Goal: Task Accomplishment & Management: Use online tool/utility

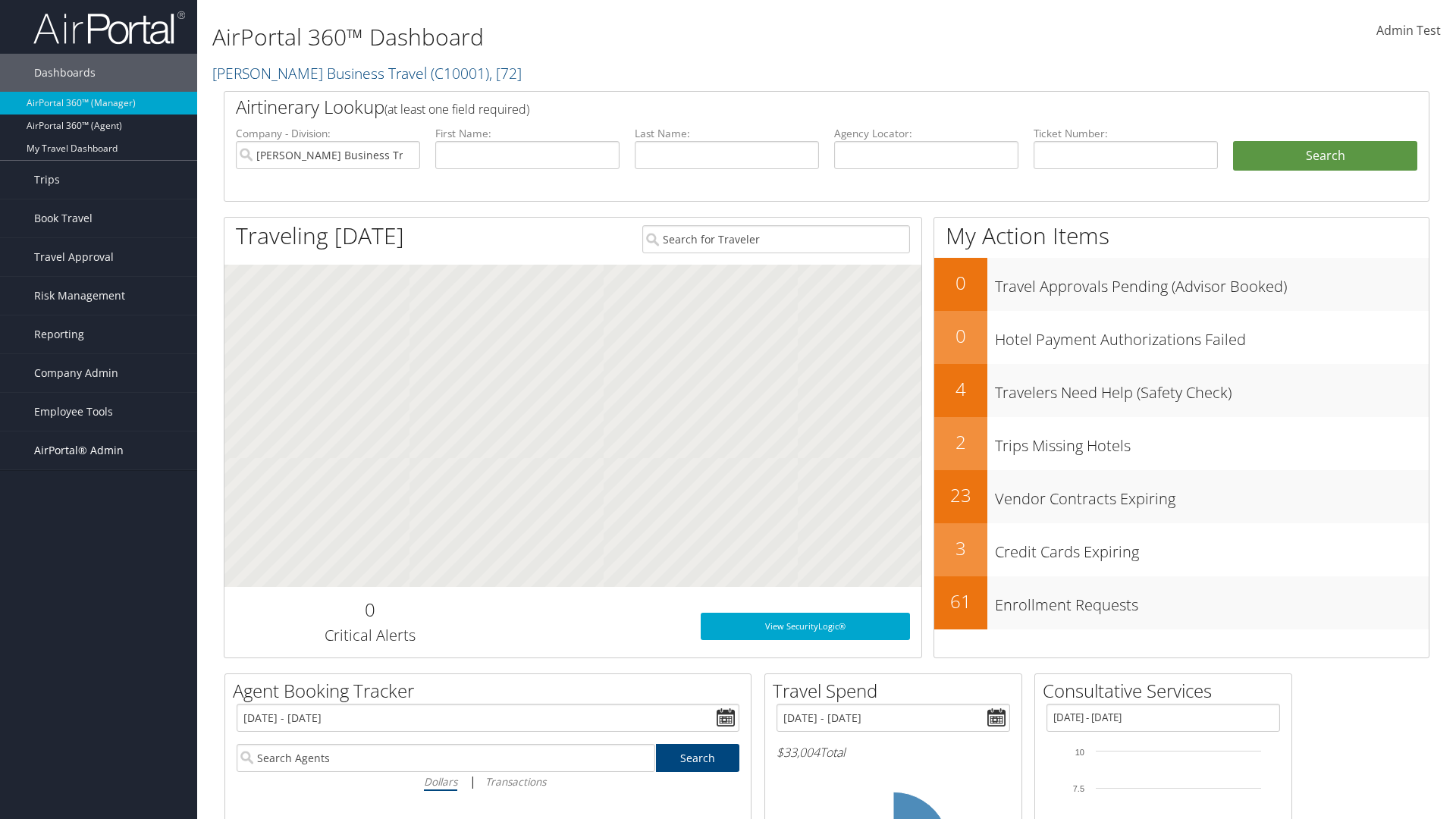
click at [98, 451] on span "AirPortal® Admin" at bounding box center [79, 450] width 89 height 38
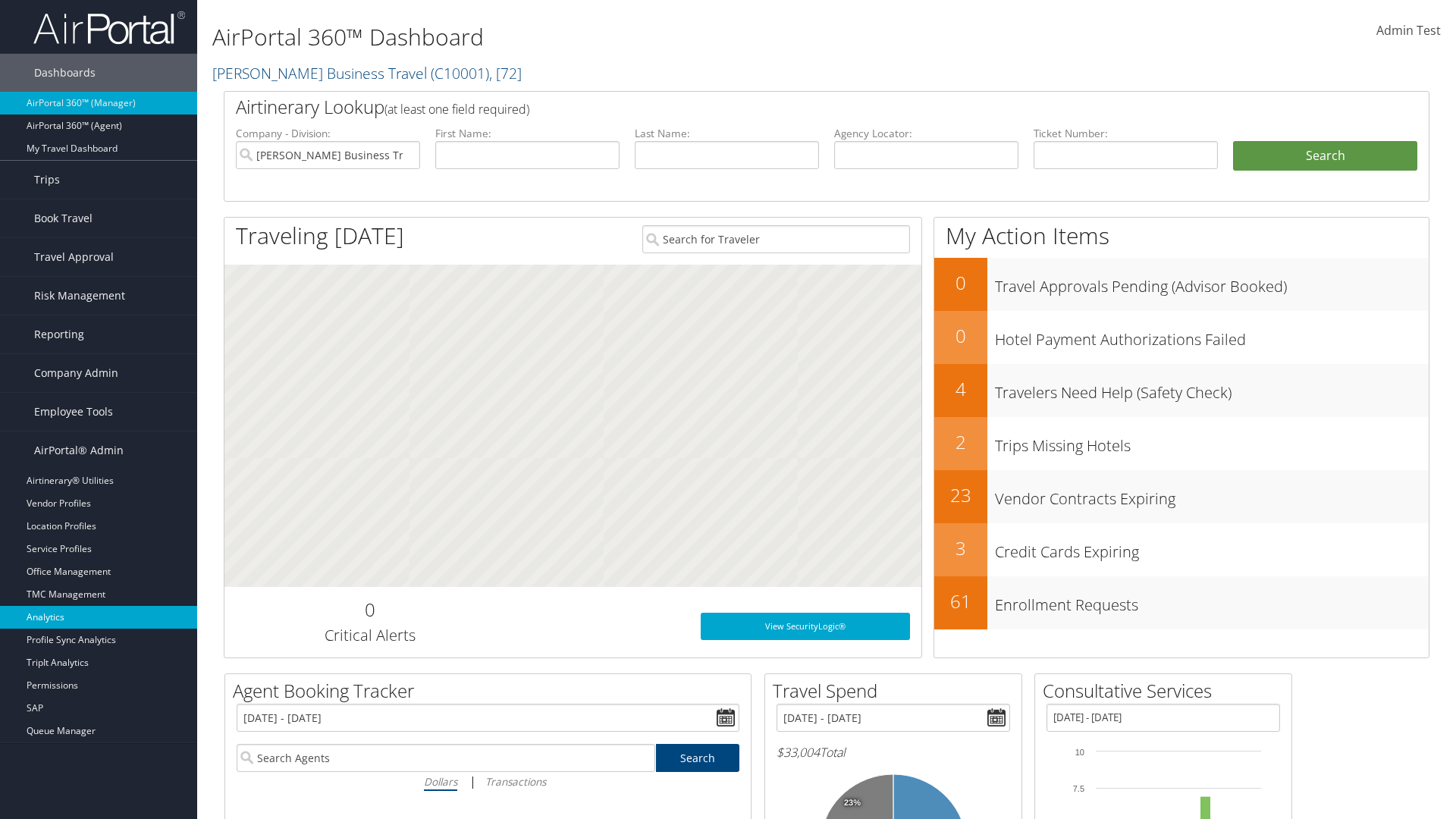
click at [98, 618] on link "Analytics" at bounding box center [98, 617] width 197 height 23
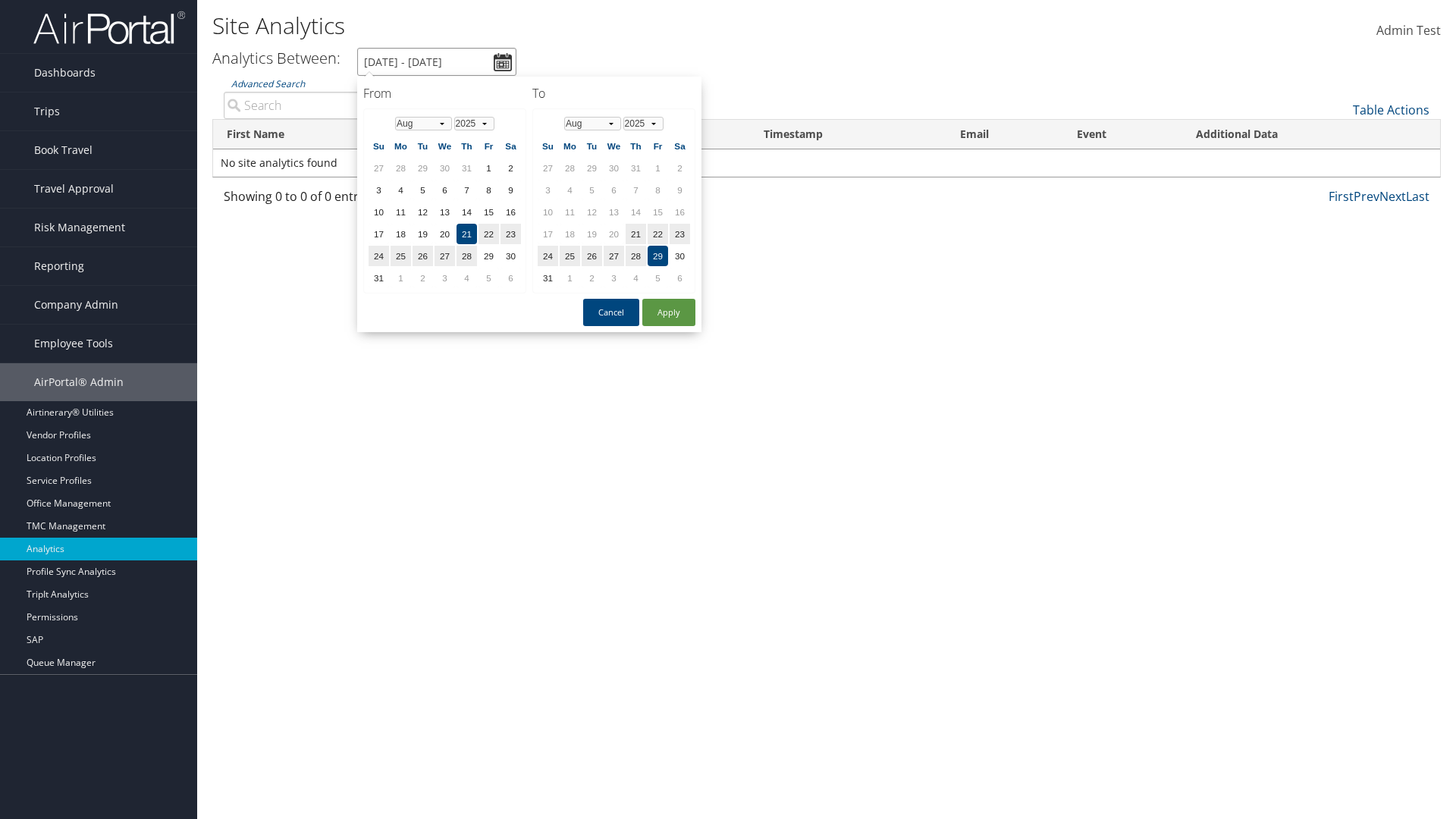
click at [437, 62] on input "8/21/2025 - 8/29/2025" at bounding box center [437, 62] width 159 height 28
click at [445, 168] on td "1" at bounding box center [445, 168] width 21 height 21
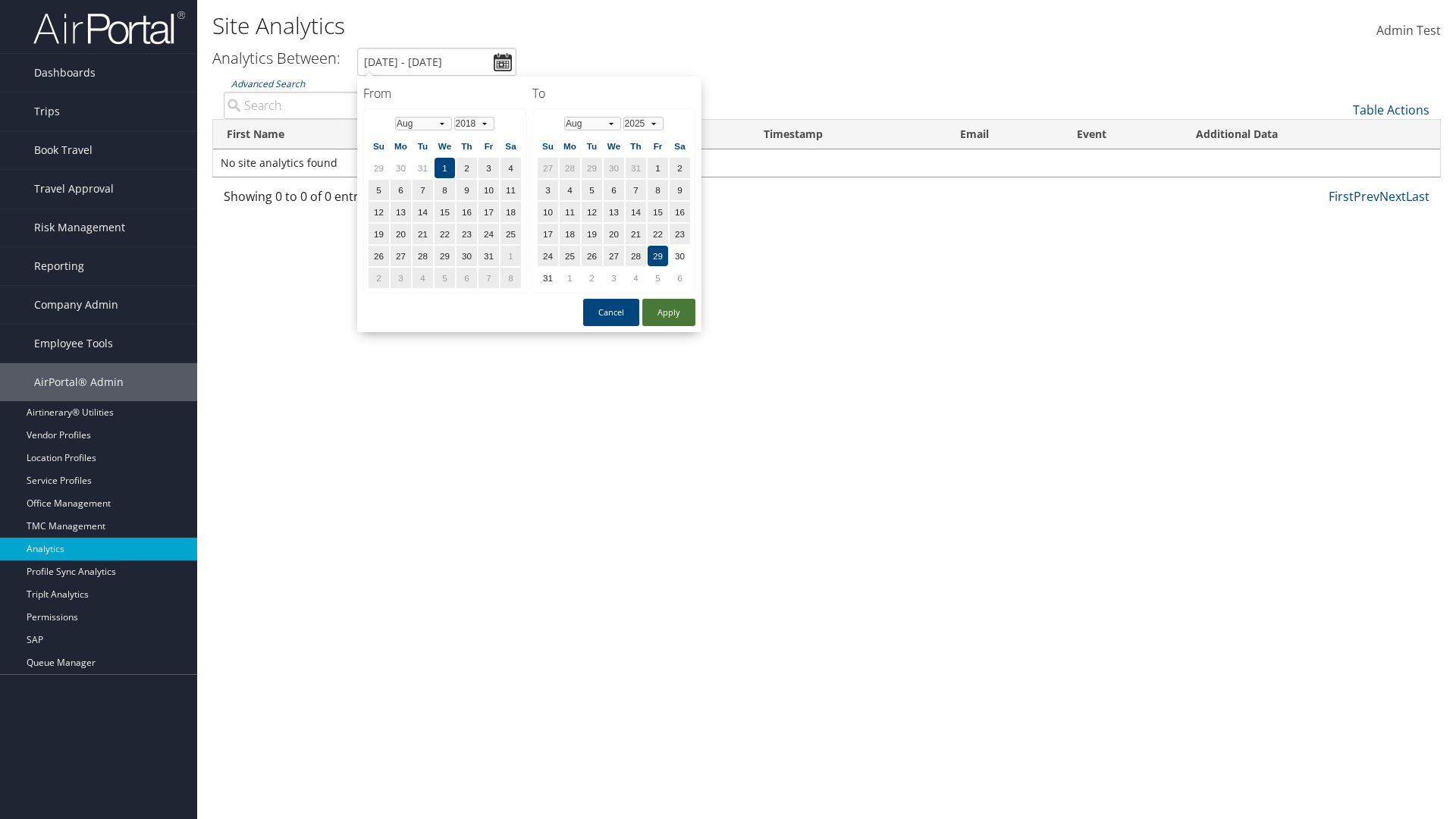
click at [669, 312] on button "Apply" at bounding box center [669, 312] width 53 height 27
type input "8/1/2018 - 8/29/2025"
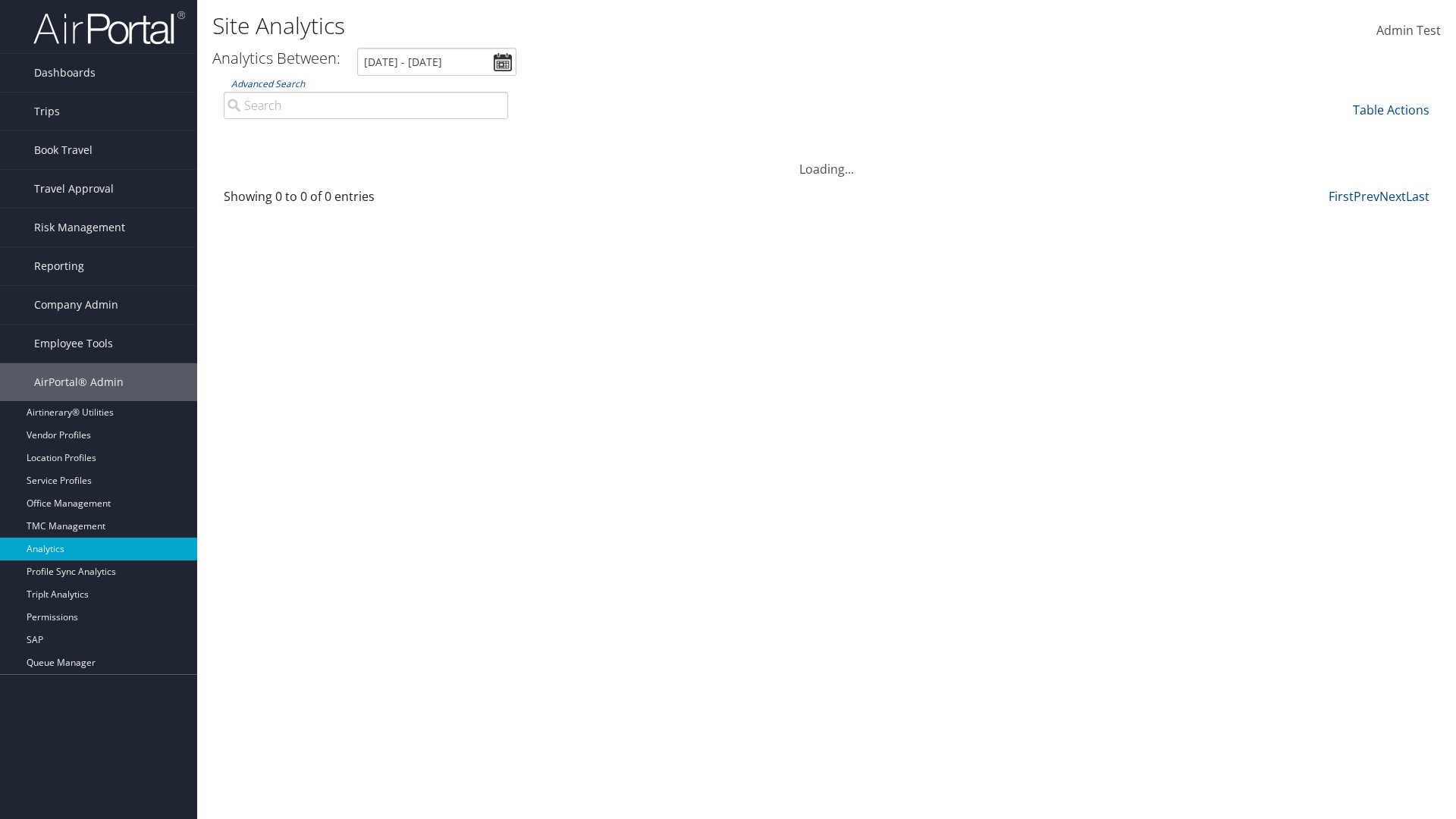
click at [365, 105] on input "Advanced Search" at bounding box center [366, 105] width 285 height 27
type input "Wanda"
